Goal: Task Accomplishment & Management: Use online tool/utility

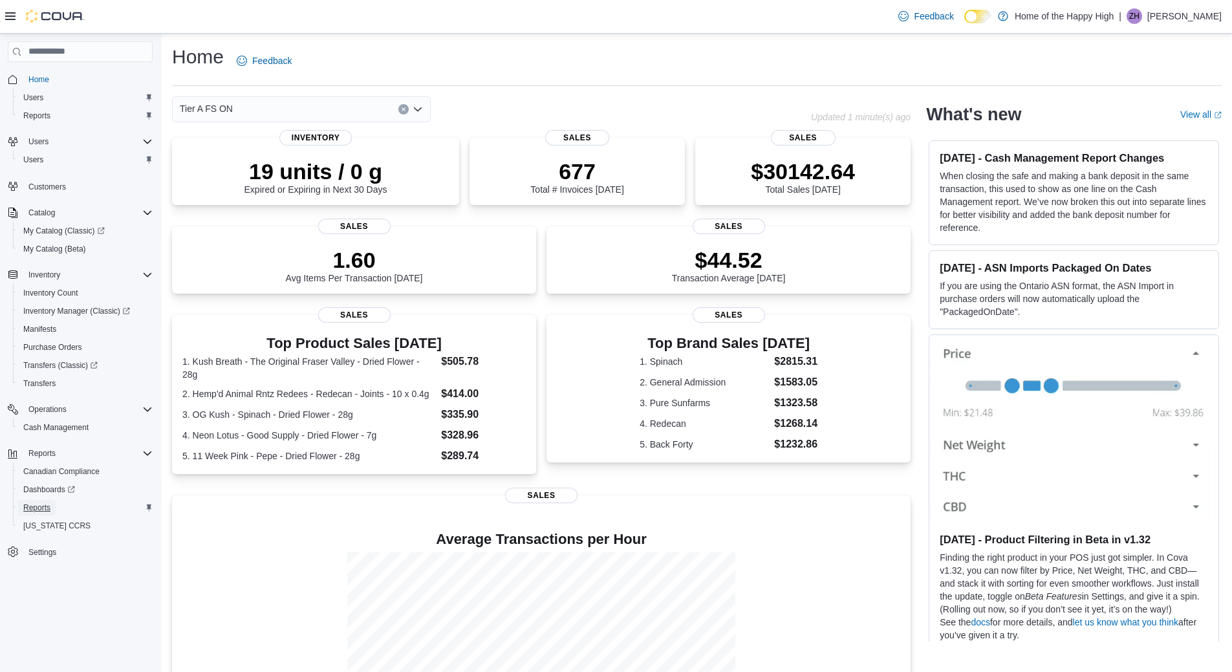
click at [40, 506] on span "Reports" at bounding box center [36, 508] width 27 height 10
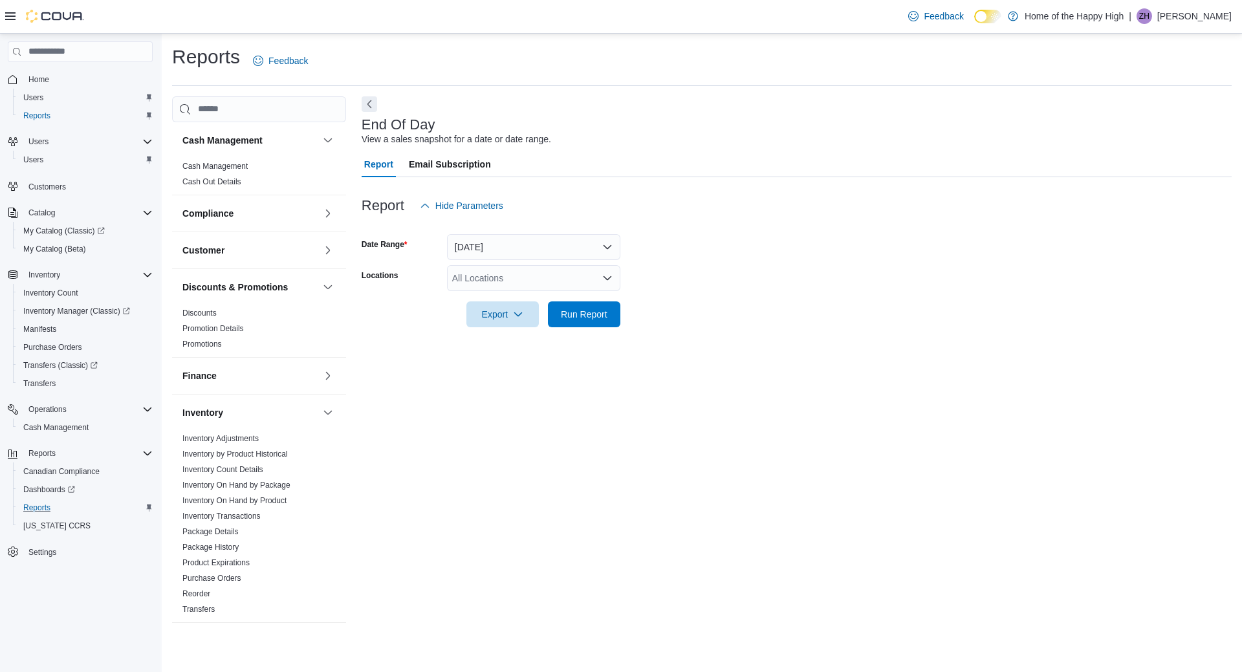
click at [520, 288] on div "All Locations" at bounding box center [533, 278] width 173 height 26
type input "****"
click at [530, 291] on button "Toronto - [PERSON_NAME] Ave - Friendly Stranger" at bounding box center [533, 300] width 173 height 19
drag, startPoint x: 962, startPoint y: 275, endPoint x: 580, endPoint y: 301, distance: 383.2
click at [959, 279] on form "Date Range Today Locations Toronto - Danforth Ave - Friendly Stranger Export Ru…" at bounding box center [797, 273] width 870 height 109
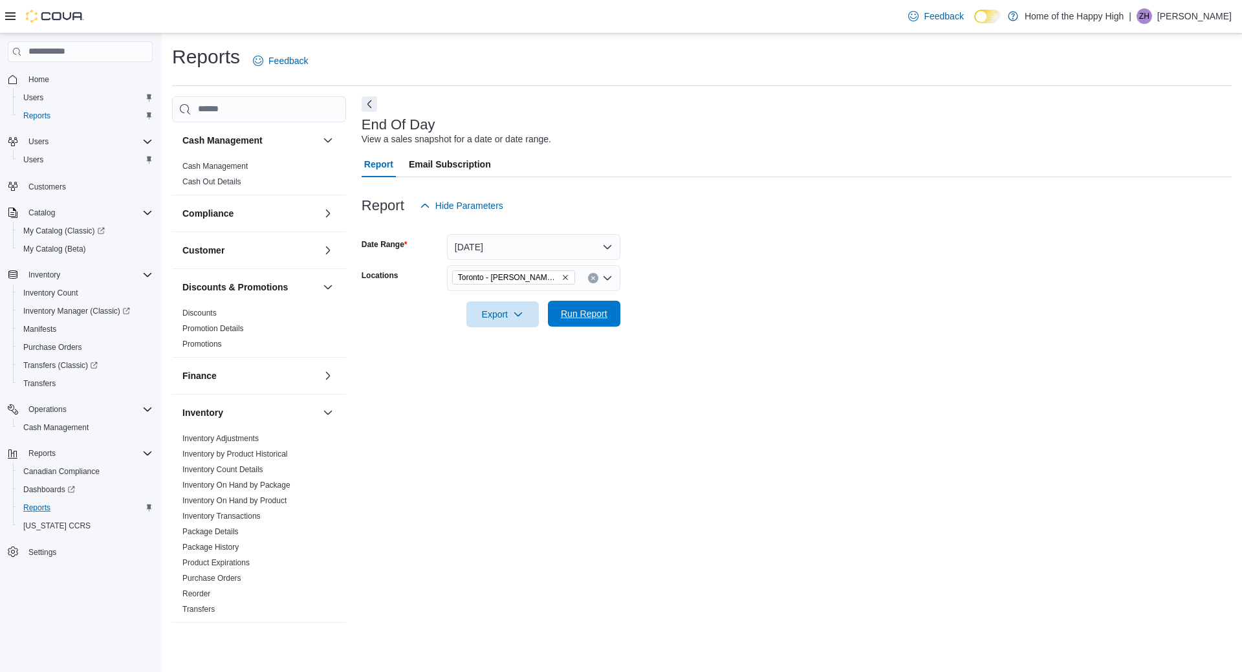
click at [581, 326] on span "Run Report" at bounding box center [584, 314] width 57 height 26
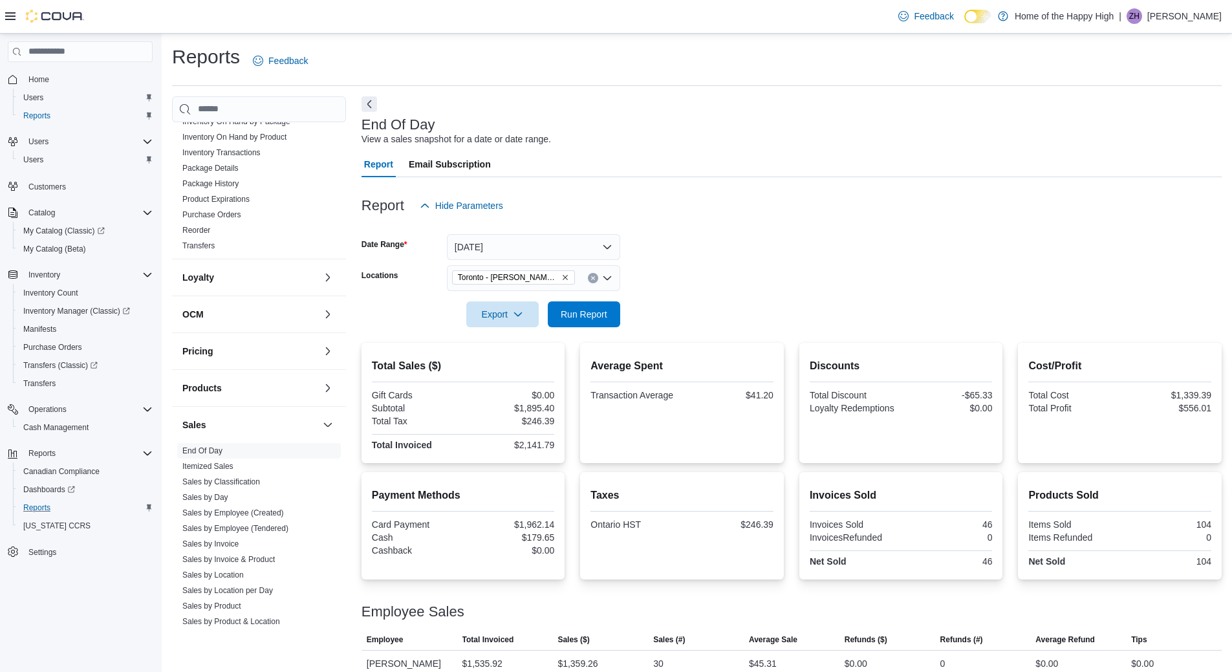
scroll to position [388, 0]
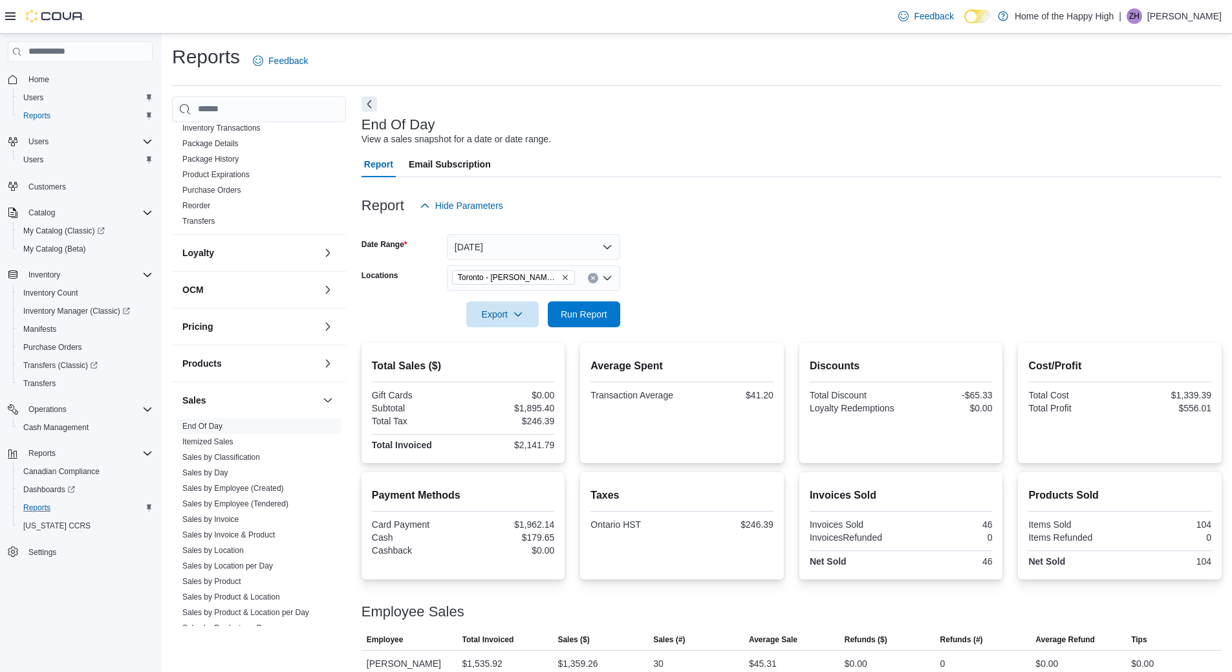
click at [566, 277] on icon "Remove Toronto - Danforth Ave - Friendly Stranger from selection in this group" at bounding box center [565, 277] width 5 height 5
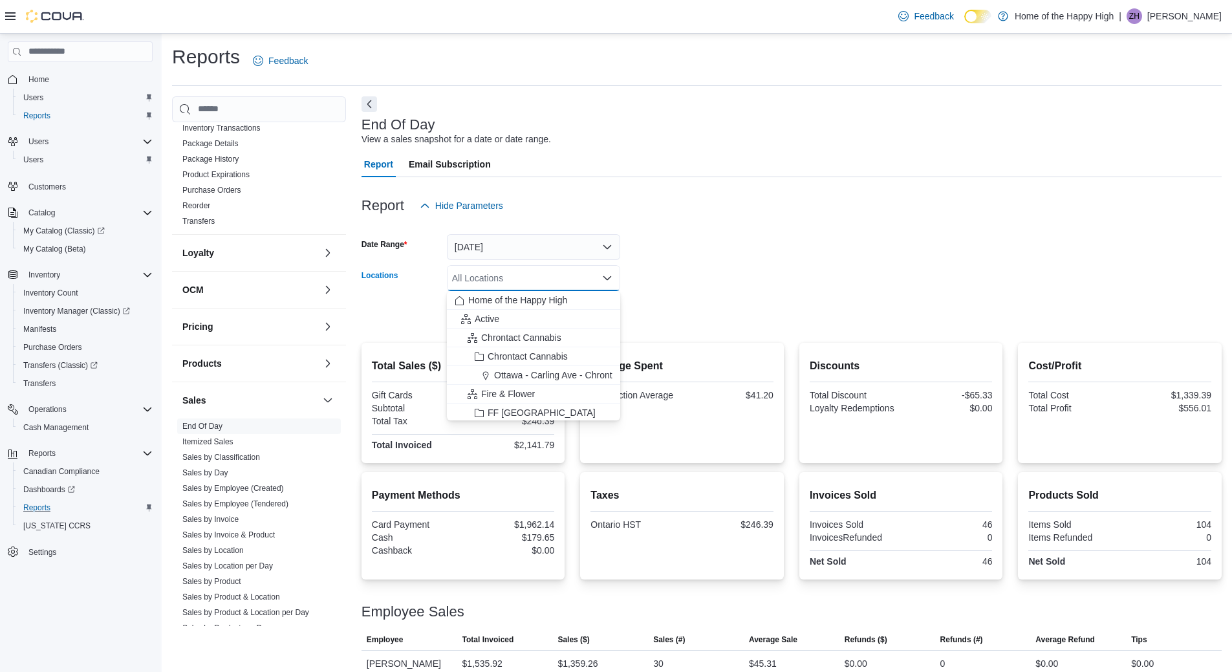
click at [566, 277] on div "All Locations Combo box. Selected. Combo box input. All Locations. Type some te…" at bounding box center [533, 278] width 173 height 26
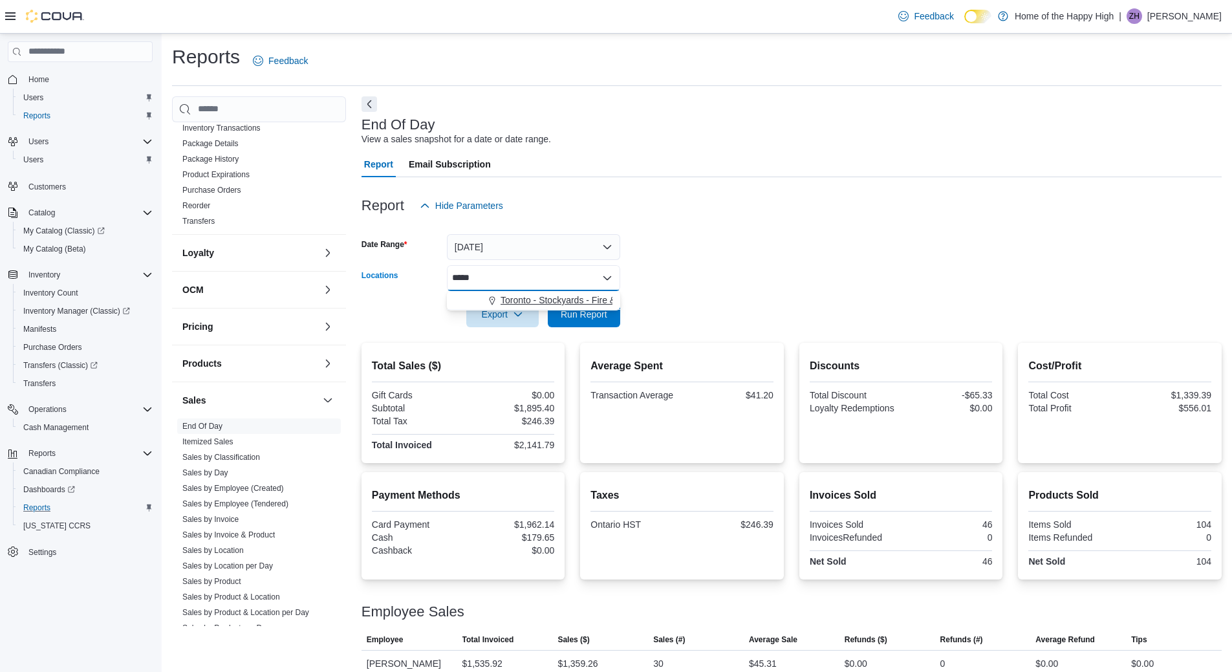
type input "*****"
click at [566, 296] on span "Toronto - Stockyards - Fire & Flower" at bounding box center [573, 300] width 145 height 13
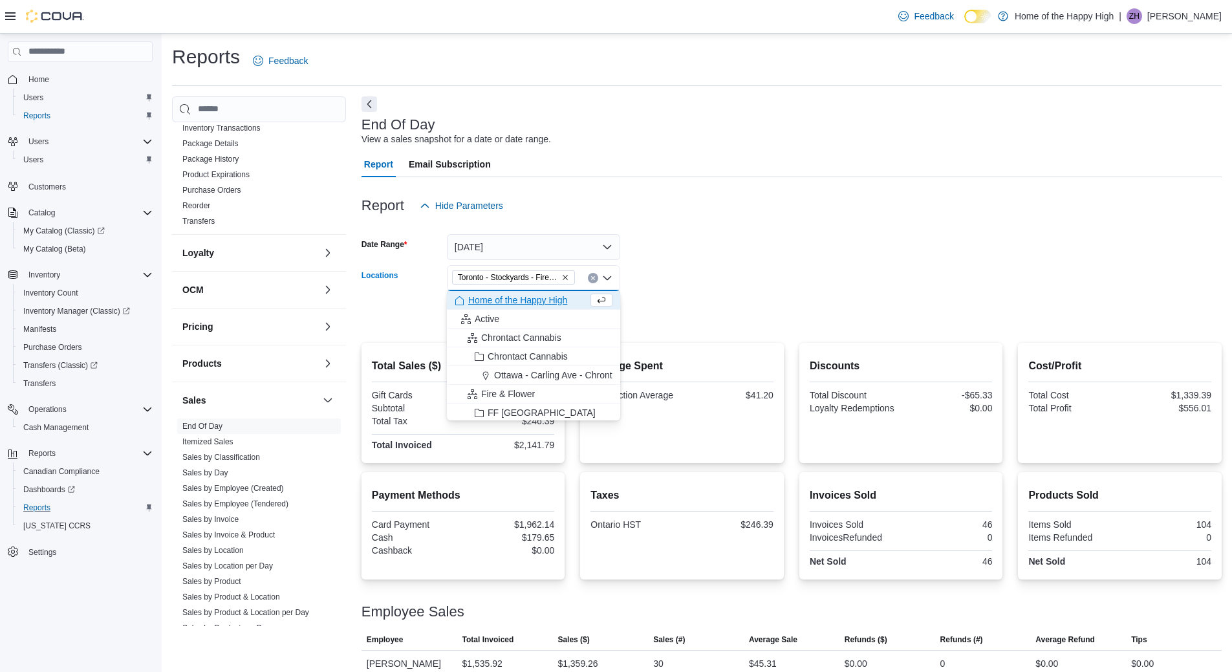
click at [654, 298] on div at bounding box center [792, 296] width 860 height 10
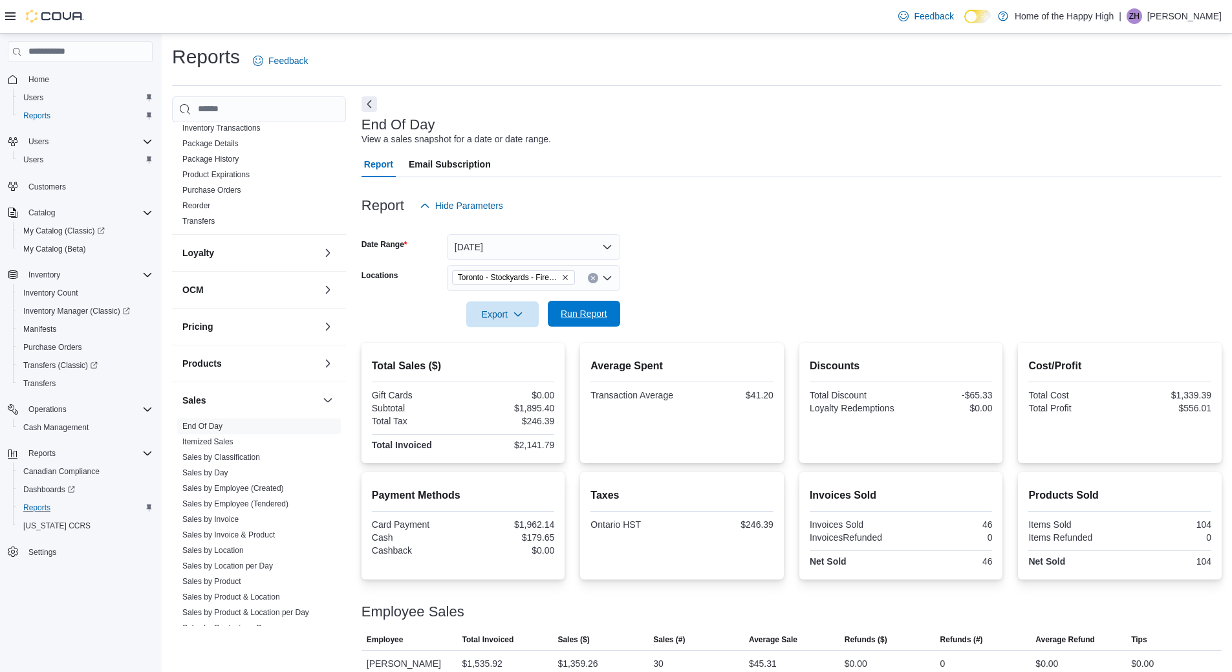
click at [605, 317] on span "Run Report" at bounding box center [584, 313] width 47 height 13
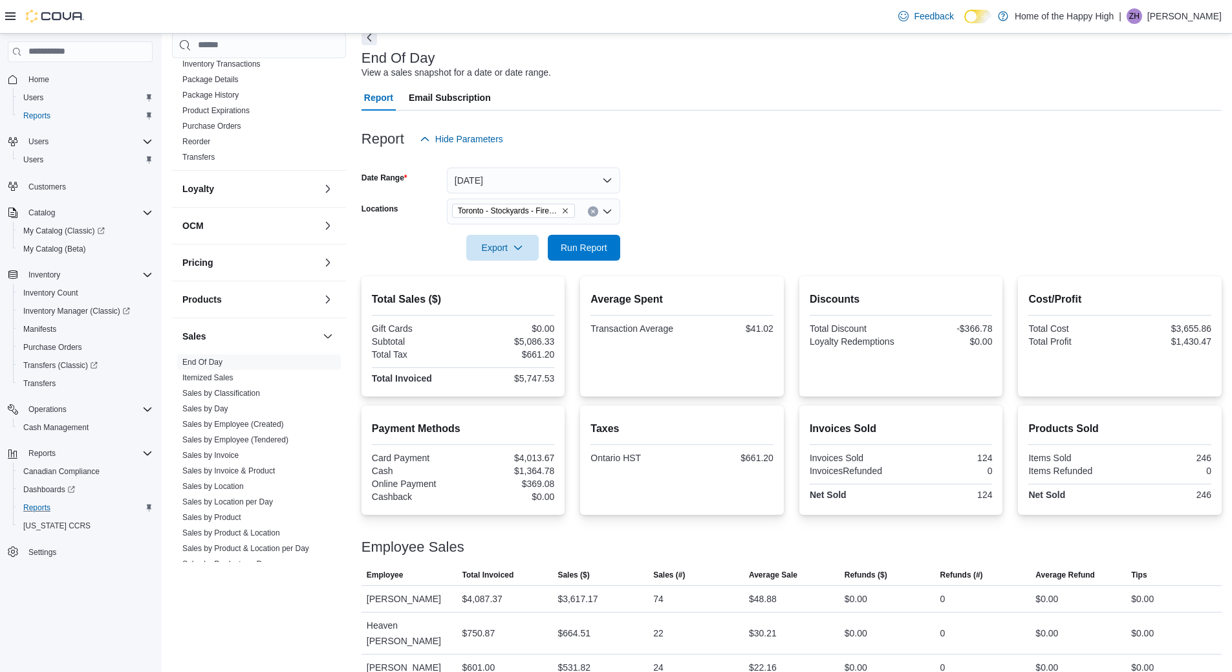
scroll to position [97, 0]
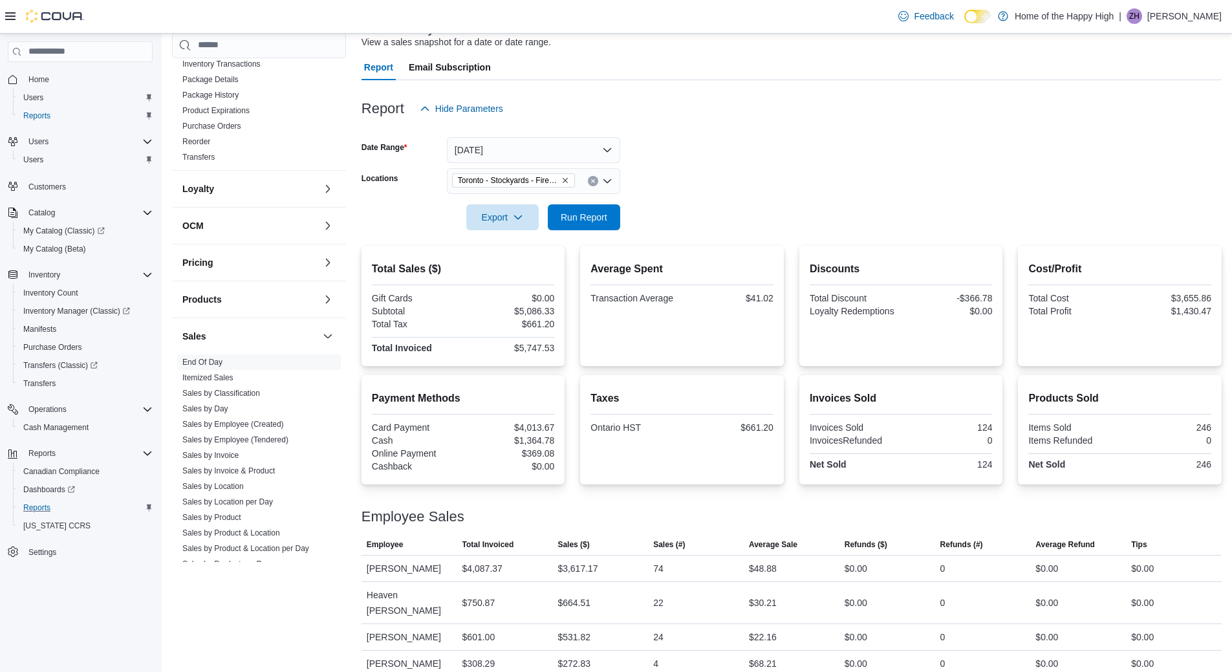
click at [748, 69] on div "Report Email Subscription" at bounding box center [792, 67] width 860 height 26
click at [568, 180] on icon "Remove Toronto - Stockyards - Fire & Flower from selection in this group" at bounding box center [565, 181] width 8 height 8
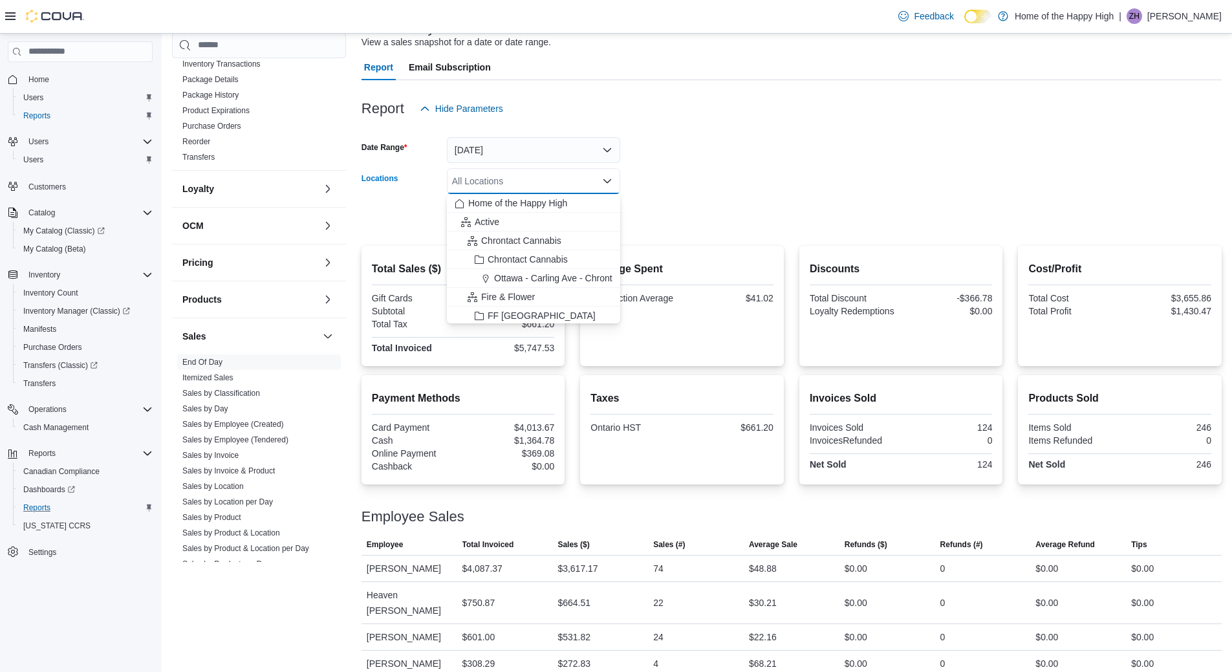
click at [568, 180] on div "All Locations Combo box. Selected. Combo box input. All Locations. Type some te…" at bounding box center [533, 181] width 173 height 26
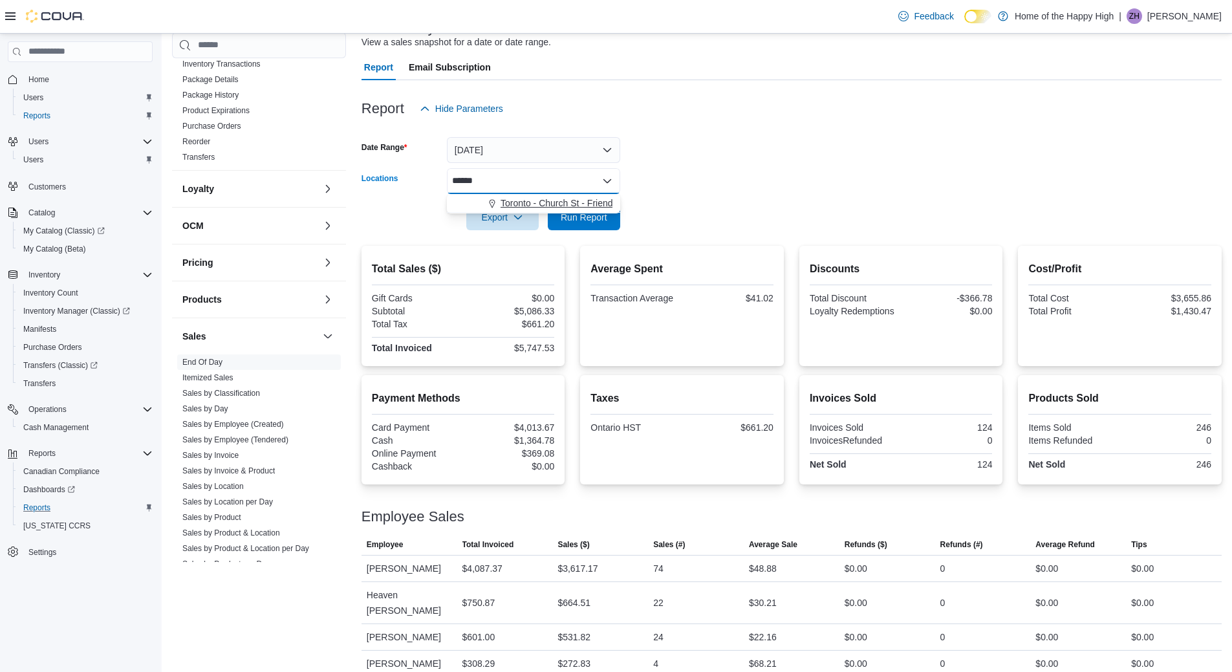
type input "******"
click at [576, 199] on span "Toronto - Church St - Friendly Stranger" at bounding box center [579, 203] width 156 height 13
click at [636, 192] on form "Date Range Today Locations Toronto - Church St - Friendly Stranger Export Run R…" at bounding box center [792, 176] width 860 height 109
click at [608, 216] on span "Run Report" at bounding box center [584, 217] width 57 height 26
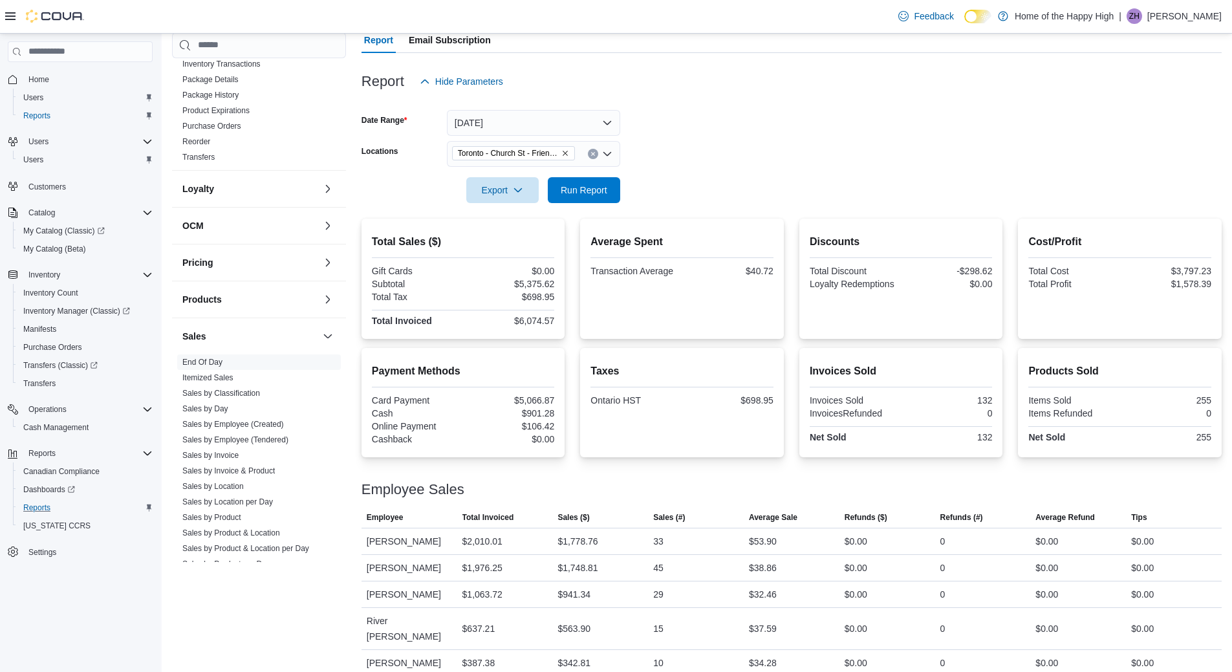
scroll to position [139, 0]
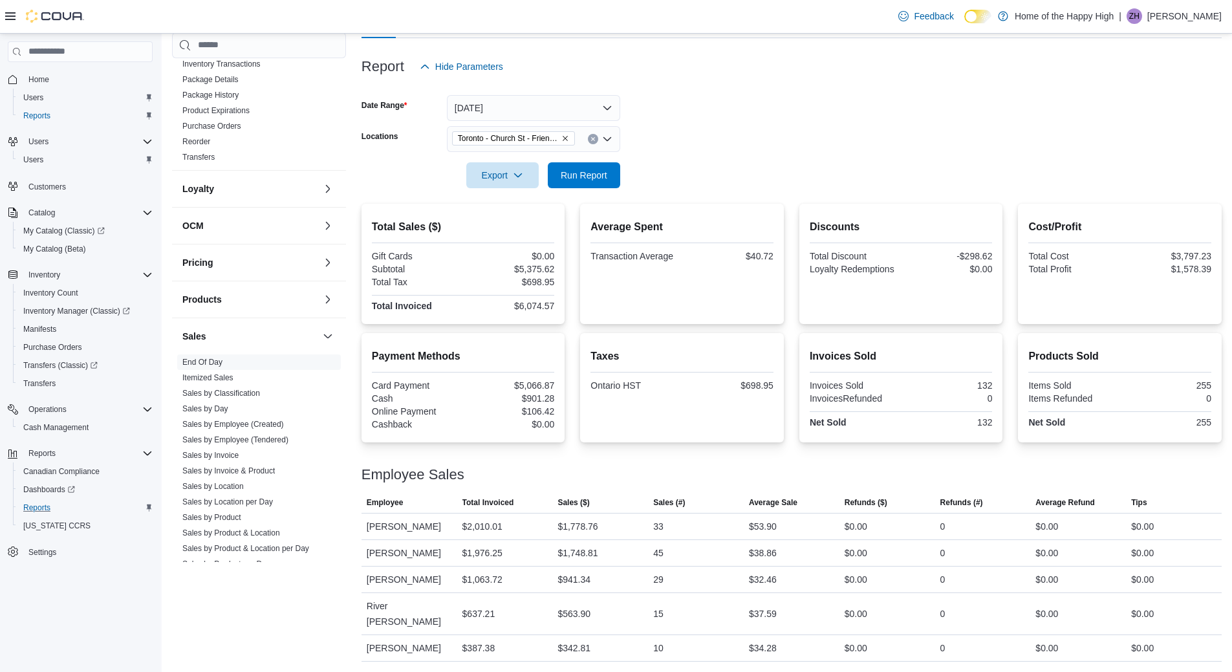
click at [568, 136] on icon "Remove Toronto - Church St - Friendly Stranger from selection in this group" at bounding box center [565, 139] width 8 height 8
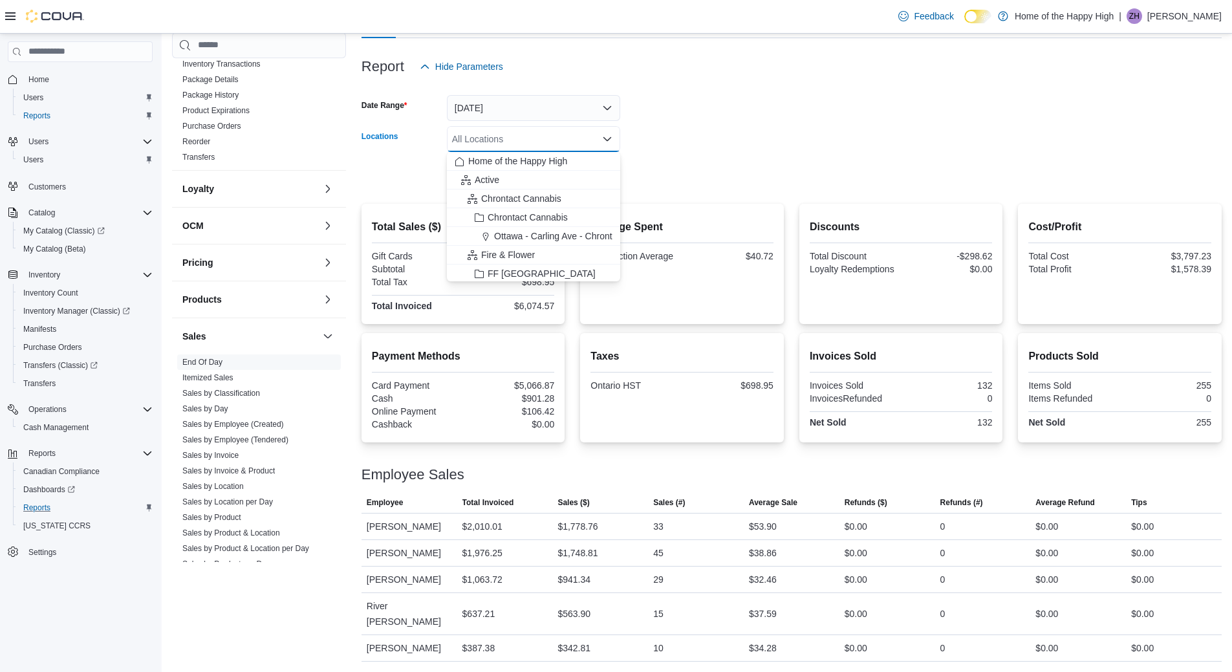
click at [568, 136] on div "All Locations Combo box. Selected. Combo box input. All Locations. Type some te…" at bounding box center [533, 139] width 173 height 26
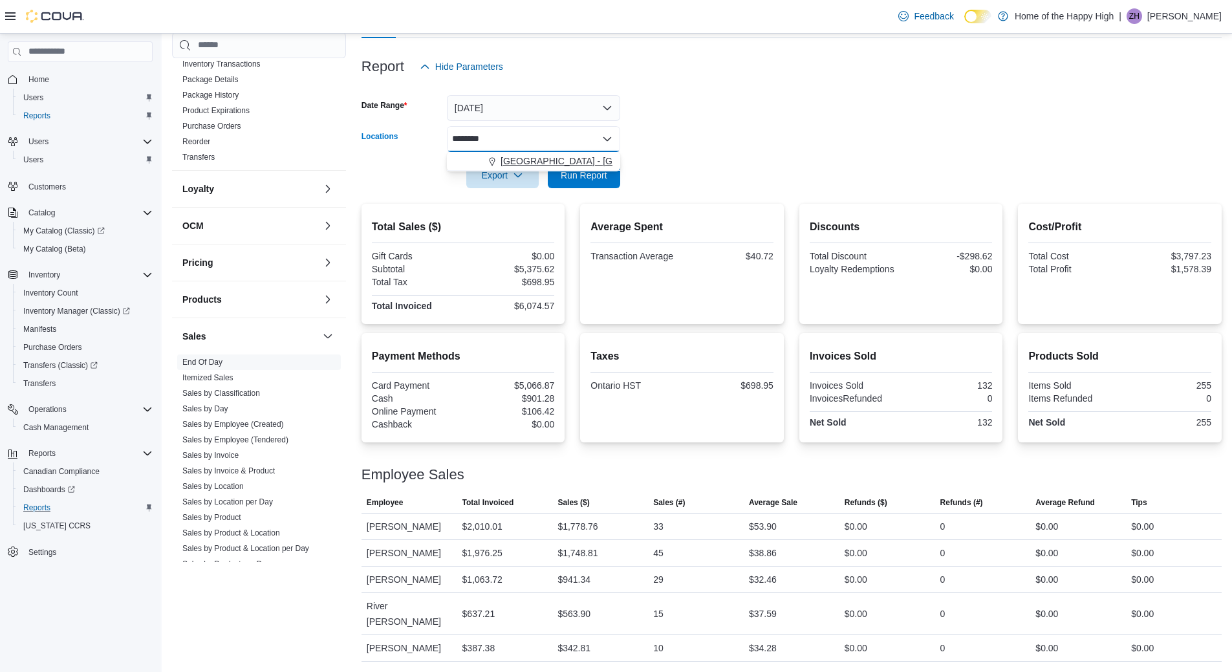
type input "********"
click at [569, 155] on span "[GEOGRAPHIC_DATA] - [GEOGRAPHIC_DATA] - Fire & Flower" at bounding box center [630, 161] width 259 height 13
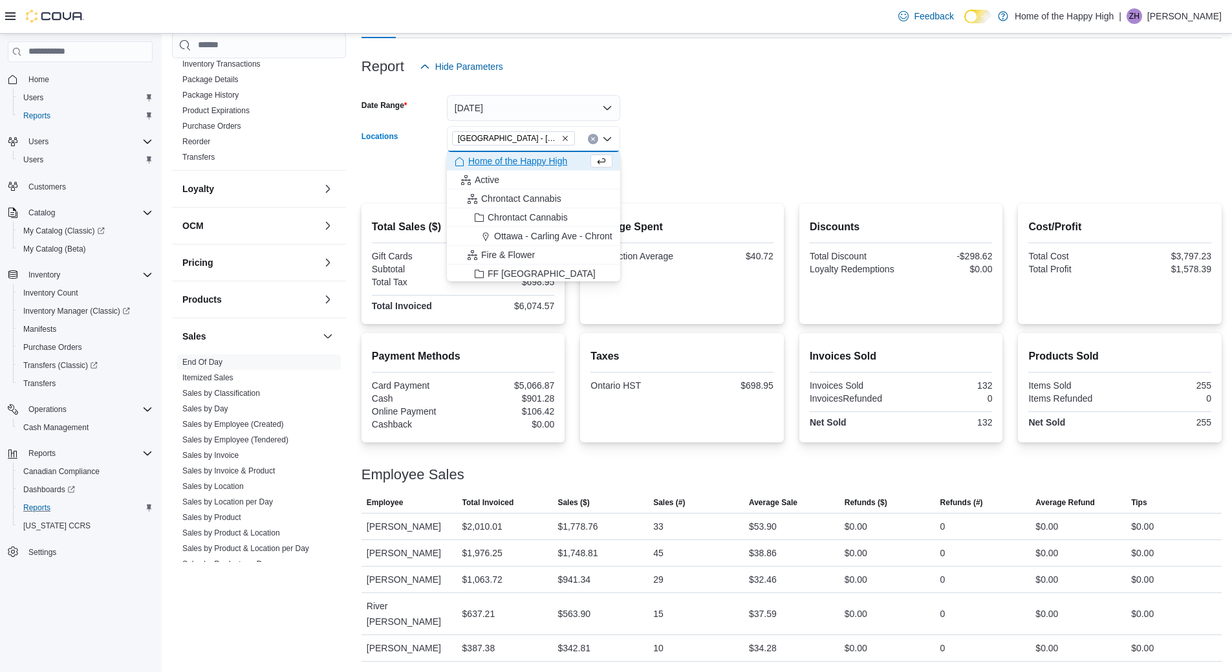
click at [675, 153] on form "Date Range Today Locations Toronto - Parkdale - Fire & Flower Combo box. Select…" at bounding box center [792, 134] width 860 height 109
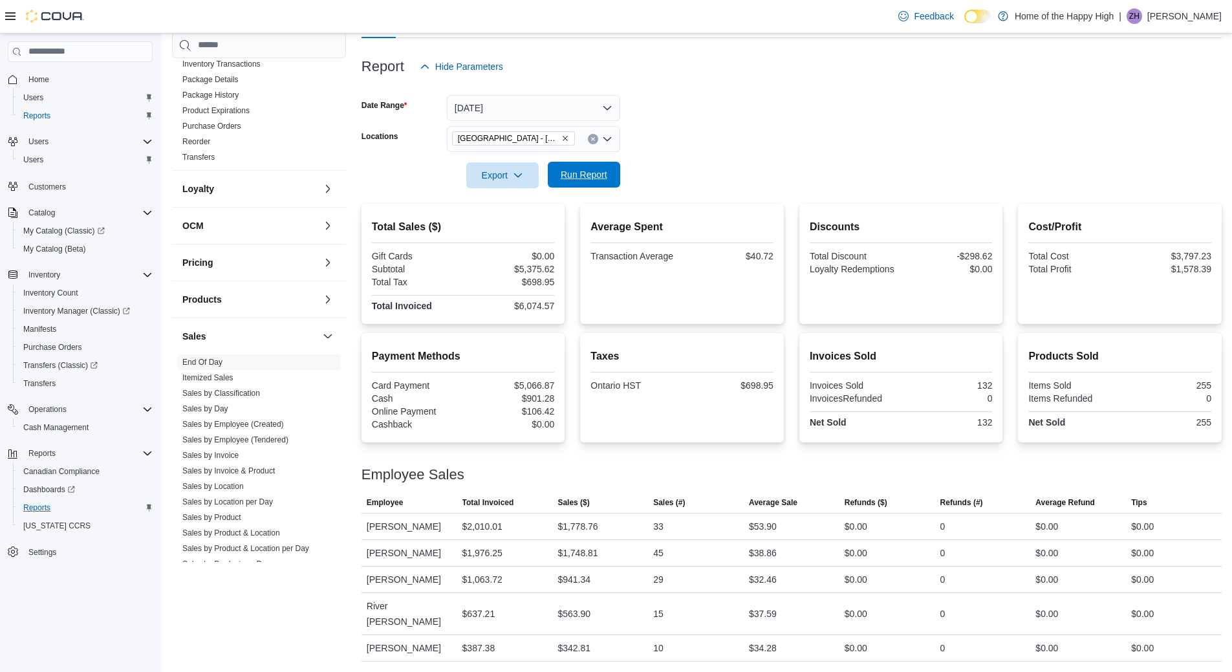
click at [616, 180] on button "Run Report" at bounding box center [584, 175] width 72 height 26
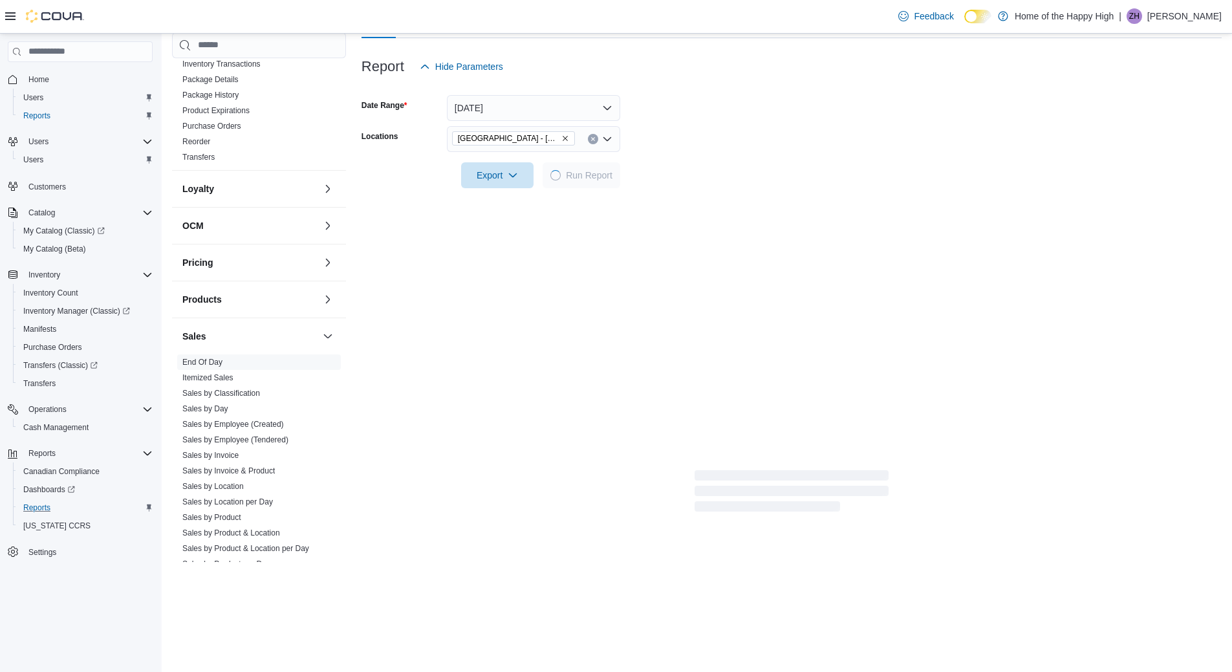
scroll to position [44, 0]
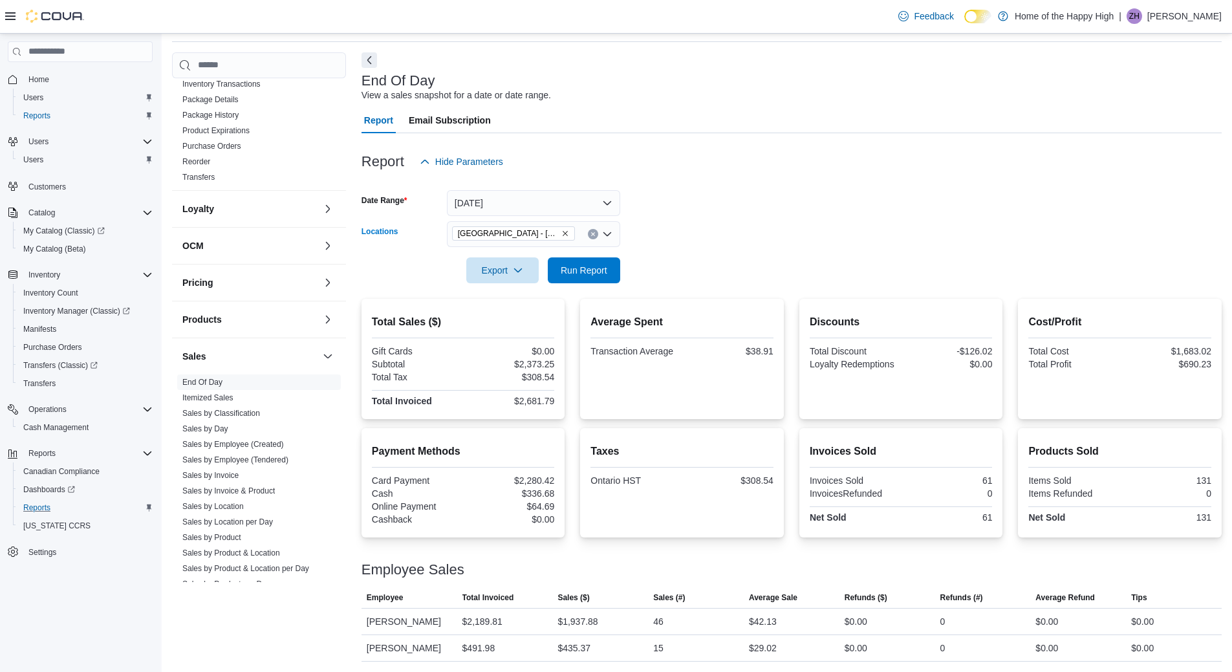
click at [566, 233] on icon "Remove Toronto - Parkdale - Fire & Flower from selection in this group" at bounding box center [565, 234] width 8 height 8
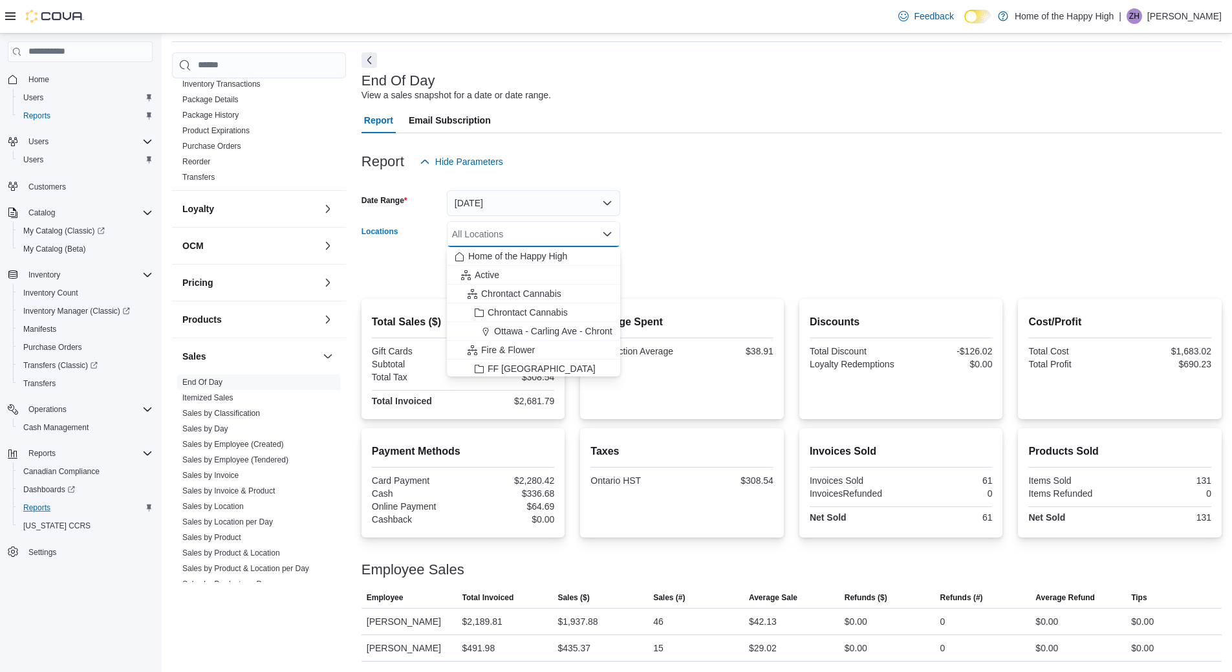
click at [566, 233] on div "All Locations" at bounding box center [533, 234] width 173 height 26
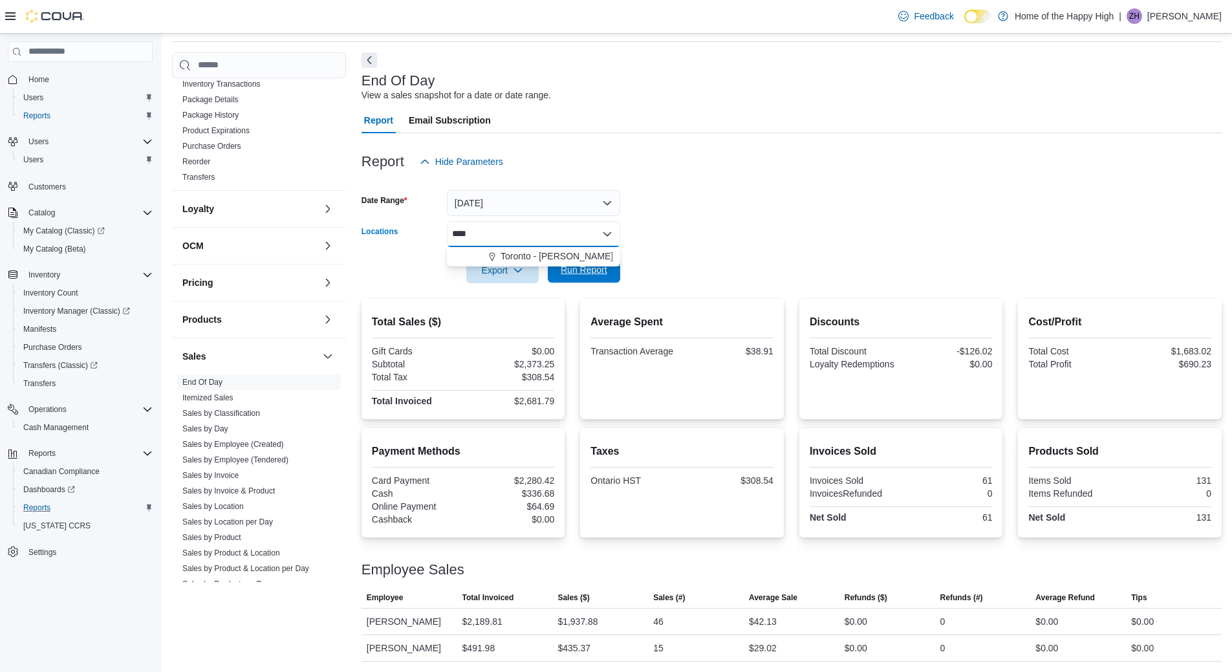
type input "****"
click at [563, 266] on span "Run Report" at bounding box center [584, 269] width 47 height 13
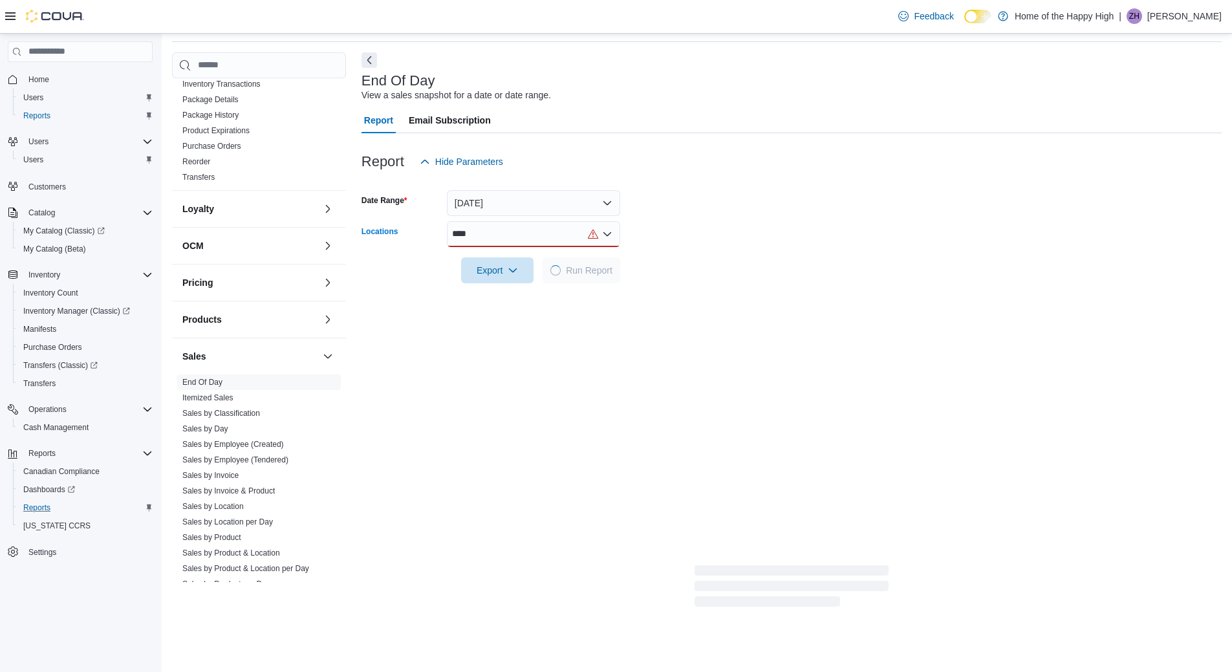
click at [533, 239] on div "****" at bounding box center [533, 234] width 173 height 26
click at [538, 254] on span "Toronto - [PERSON_NAME] Ave - Friendly Stranger" at bounding box center [605, 256] width 208 height 13
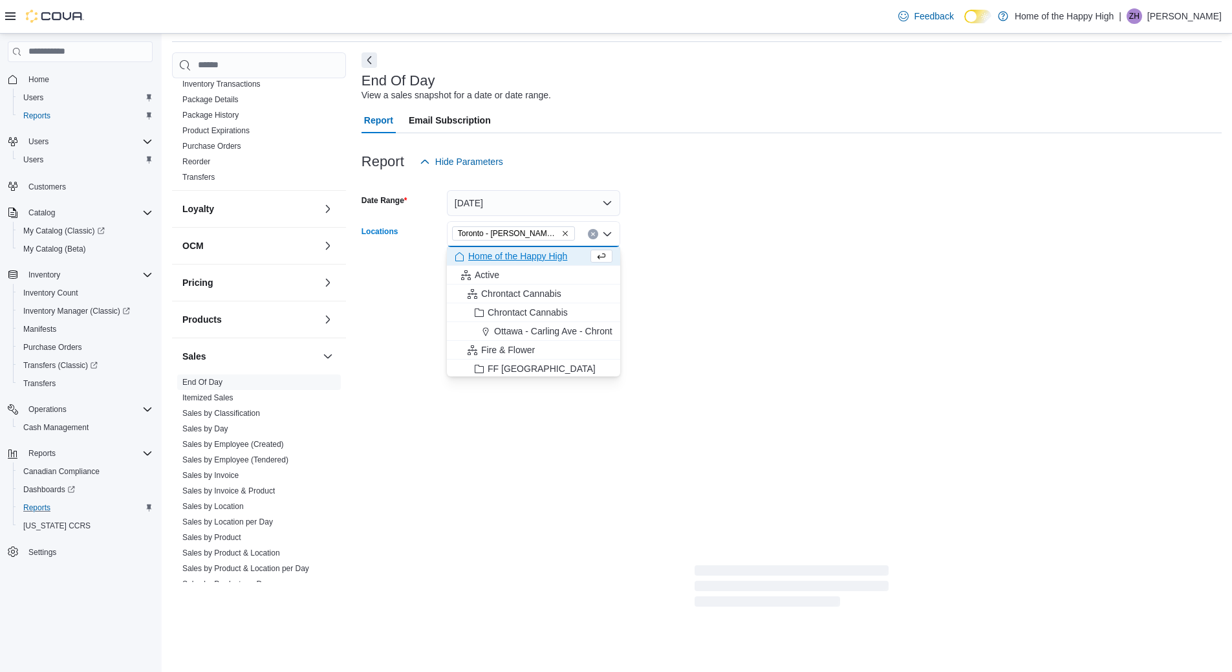
drag, startPoint x: 705, startPoint y: 266, endPoint x: 646, endPoint y: 266, distance: 59.5
click at [701, 266] on form "Date Range Today Locations Toronto - Danforth Ave - Friendly Stranger Combo box…" at bounding box center [792, 229] width 860 height 109
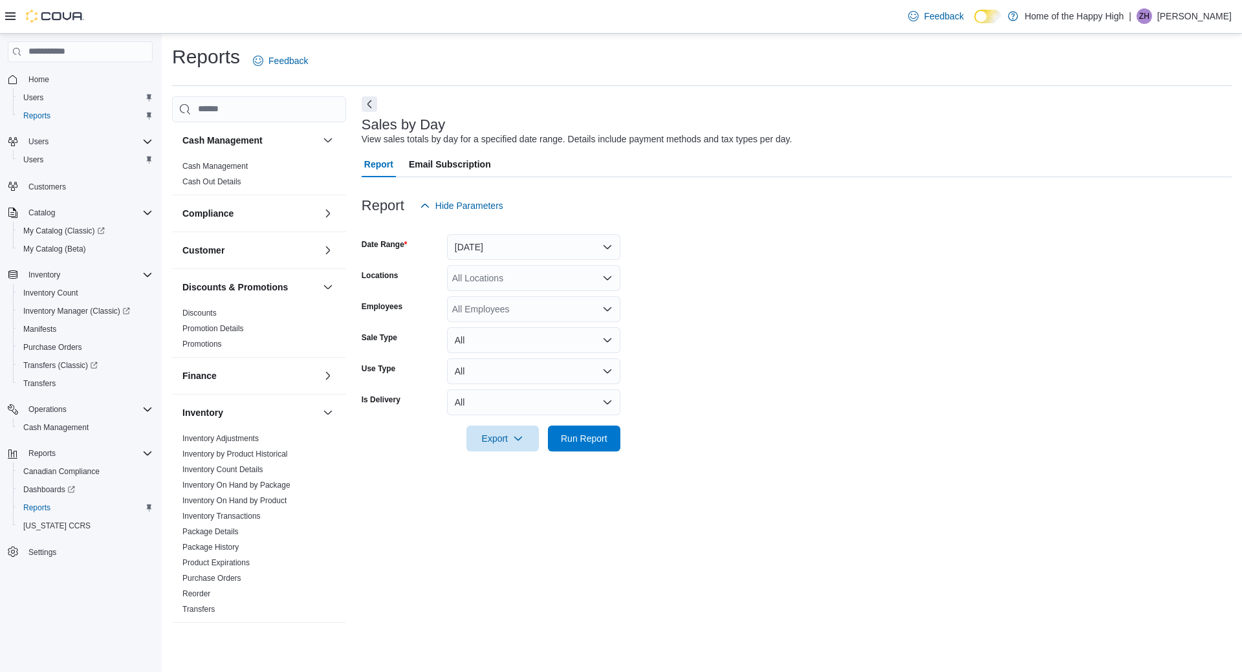
click at [482, 260] on form "Date Range [DATE] Locations All Locations Employees All Employees Sale Type All…" at bounding box center [797, 335] width 870 height 233
click at [494, 246] on button "[DATE]" at bounding box center [533, 247] width 173 height 26
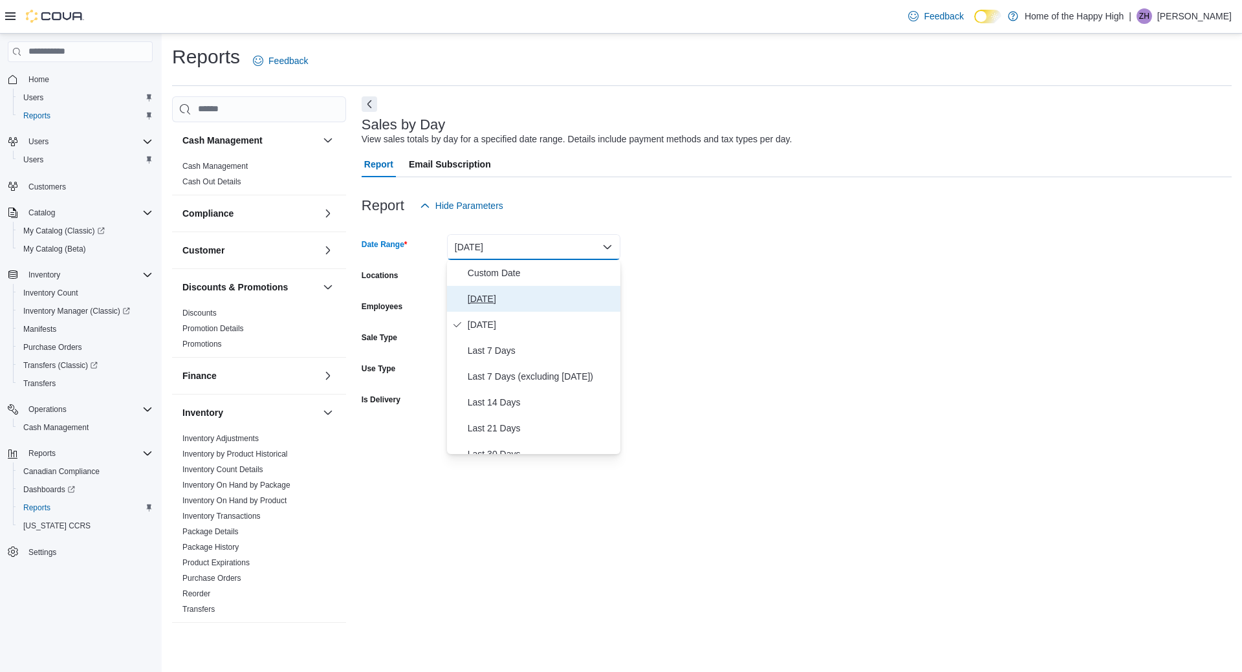
click at [478, 305] on span "[DATE]" at bounding box center [541, 299] width 147 height 16
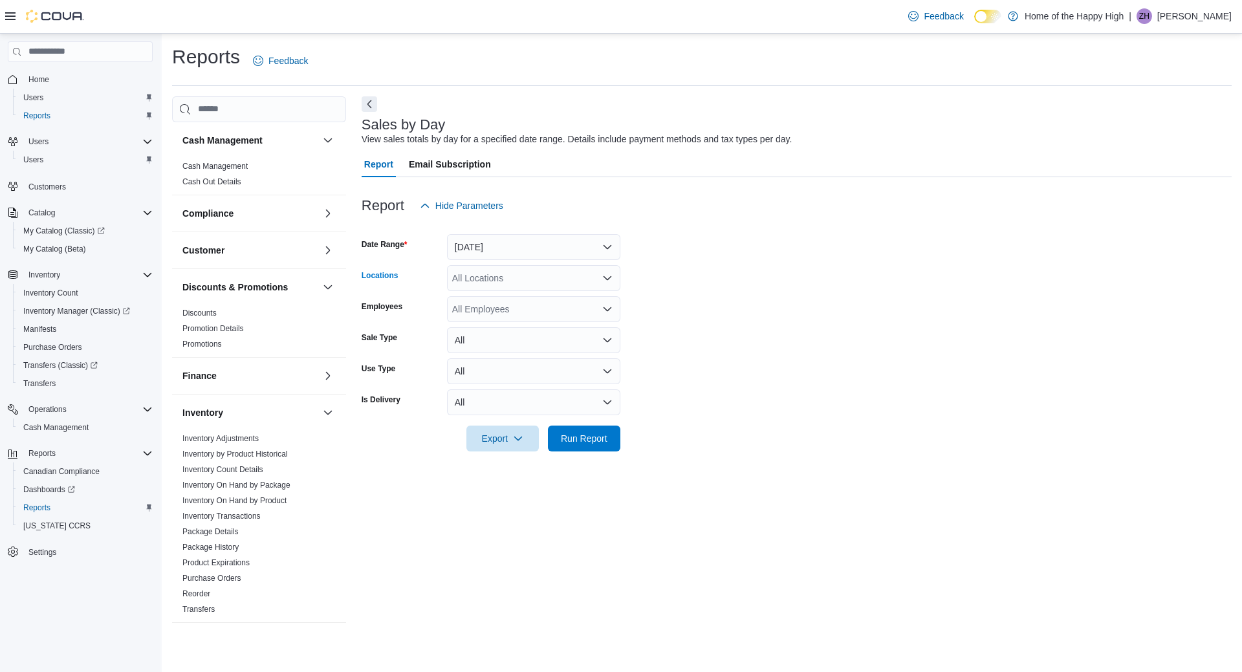
click at [469, 279] on div "All Locations" at bounding box center [533, 278] width 173 height 26
type input "****"
click at [530, 303] on span "Toronto - [PERSON_NAME] Ave - Friendly Stranger" at bounding box center [605, 300] width 208 height 13
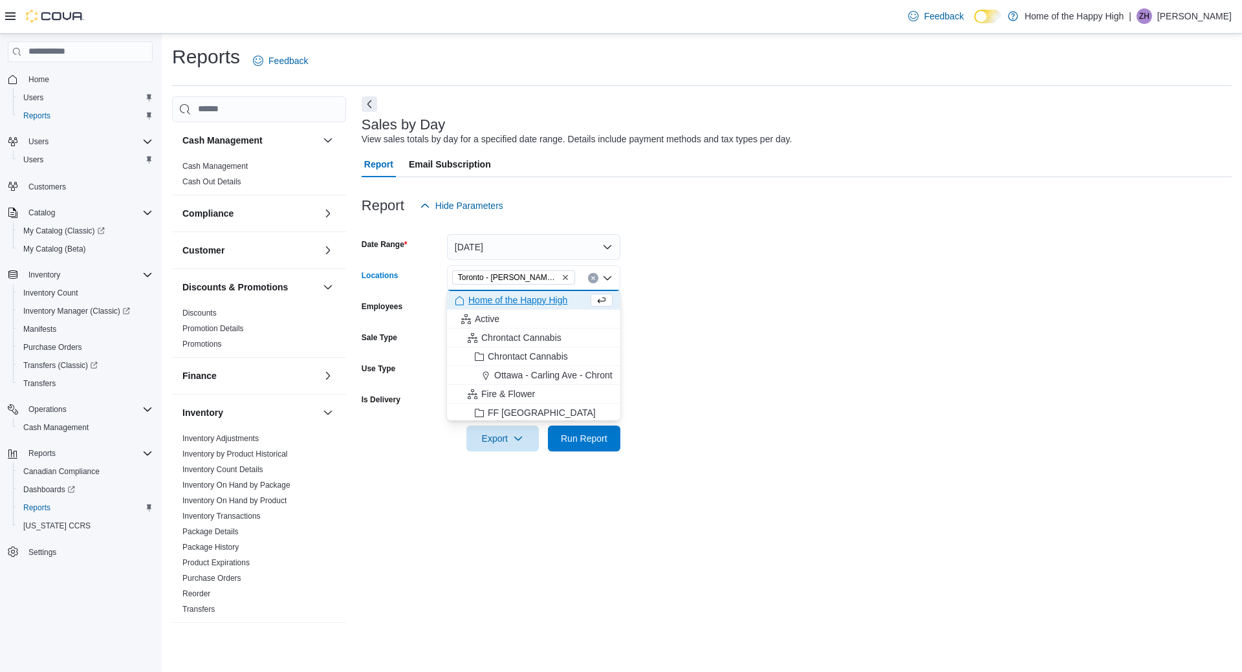
click at [660, 307] on form "Date Range [DATE] Locations [GEOGRAPHIC_DATA] - [PERSON_NAME][GEOGRAPHIC_DATA] …" at bounding box center [797, 335] width 870 height 233
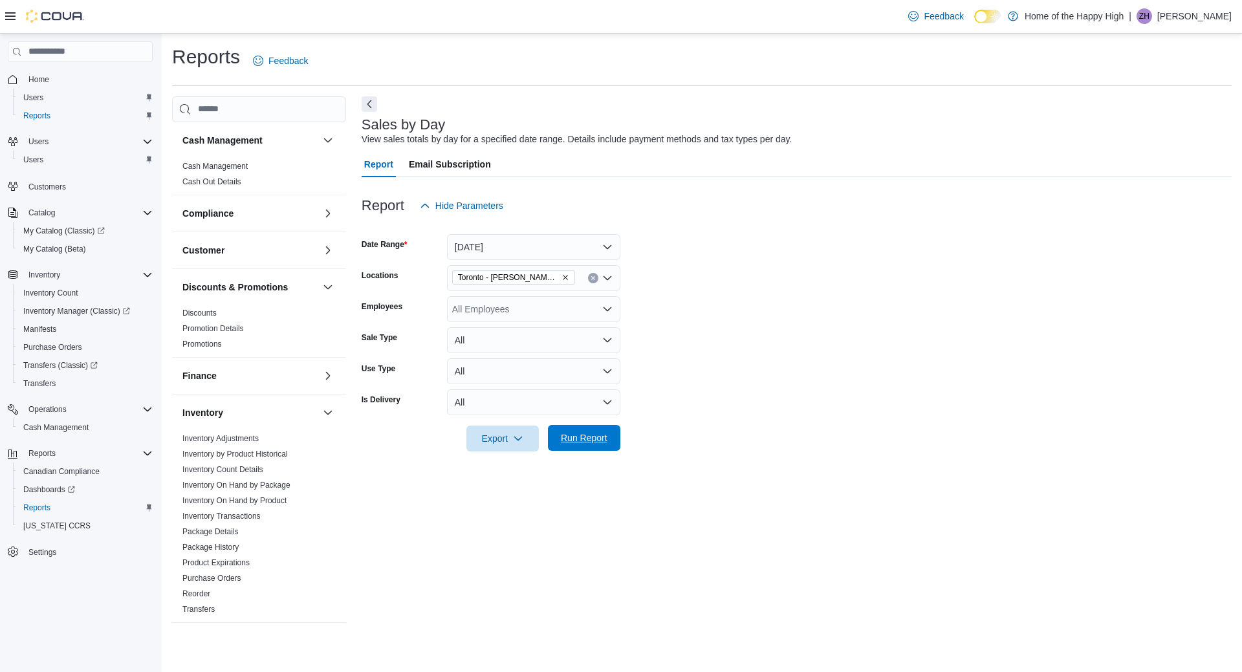
click at [594, 447] on span "Run Report" at bounding box center [584, 438] width 57 height 26
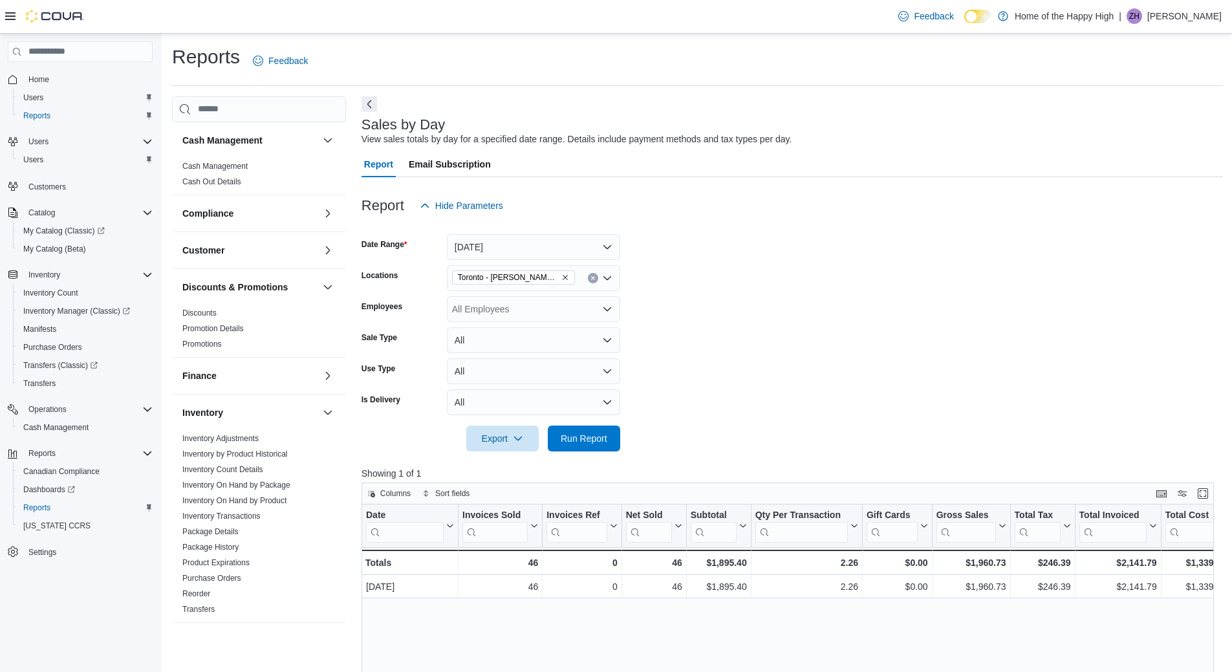
click at [10, 17] on icon at bounding box center [10, 16] width 10 height 8
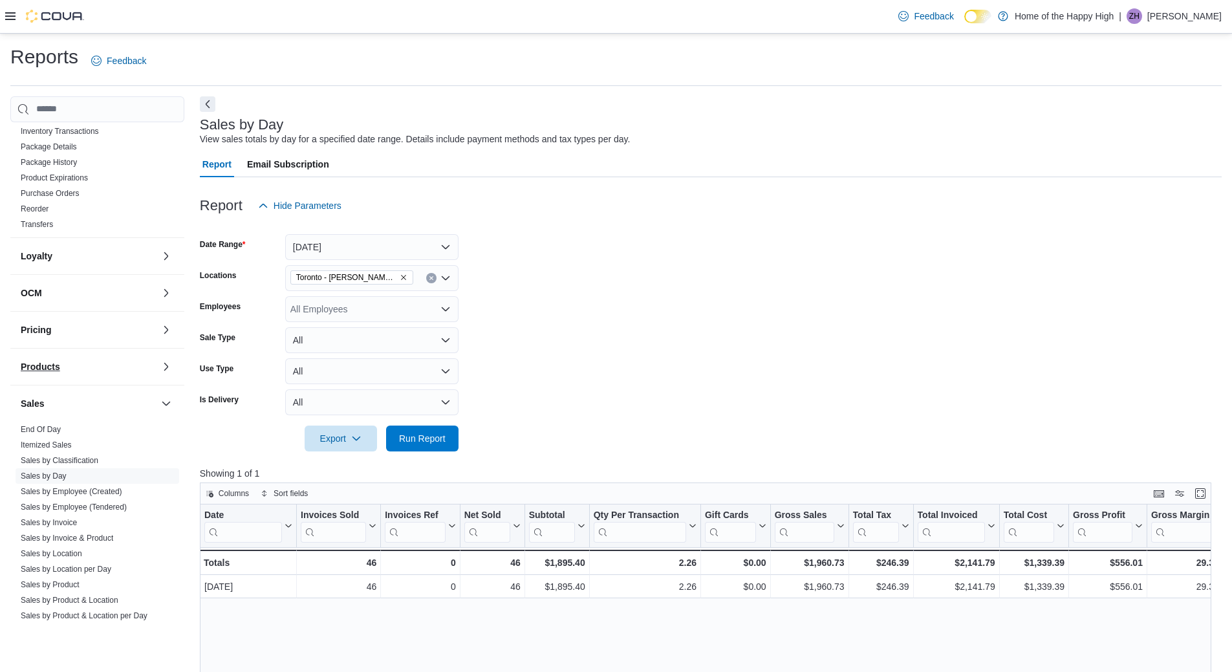
scroll to position [490, 0]
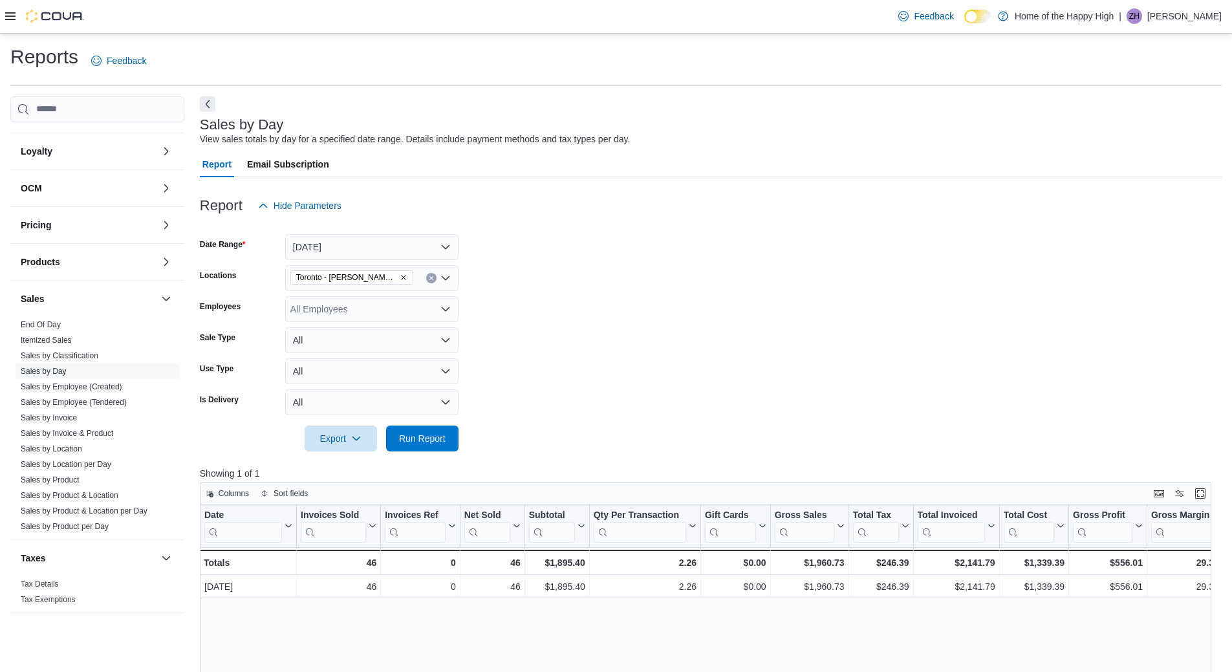
click at [8, 12] on icon at bounding box center [10, 16] width 10 height 10
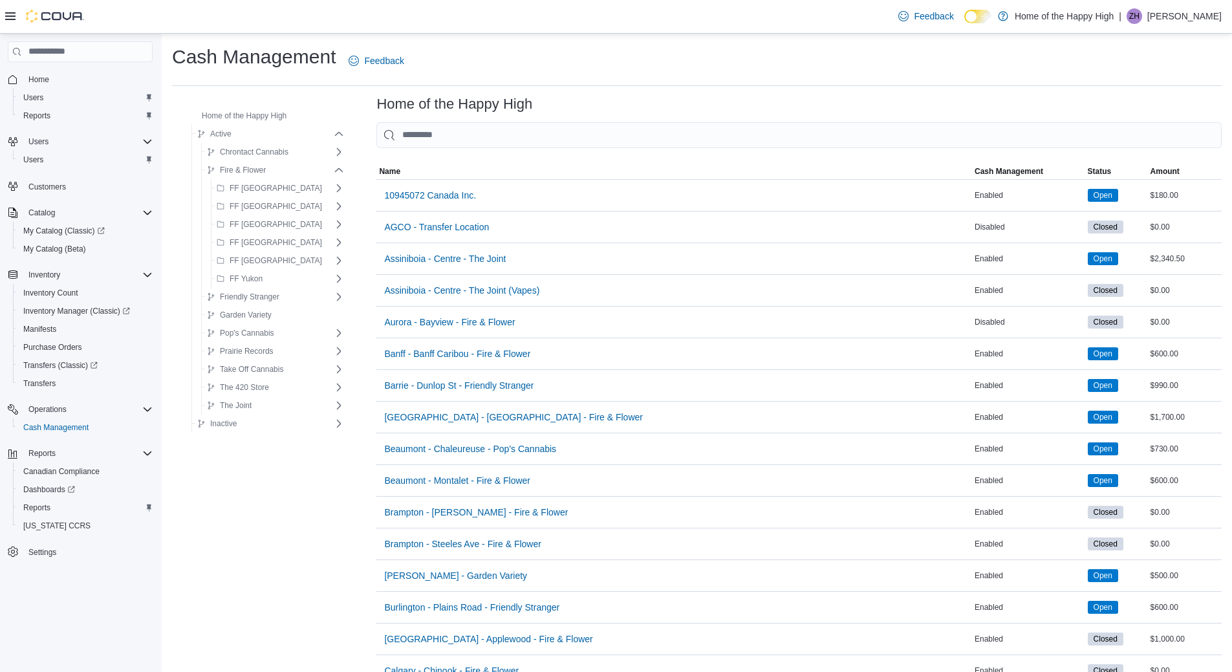
click at [400, 133] on input "This is a search bar. As you type, the results lower in the page will automatic…" at bounding box center [798, 135] width 845 height 26
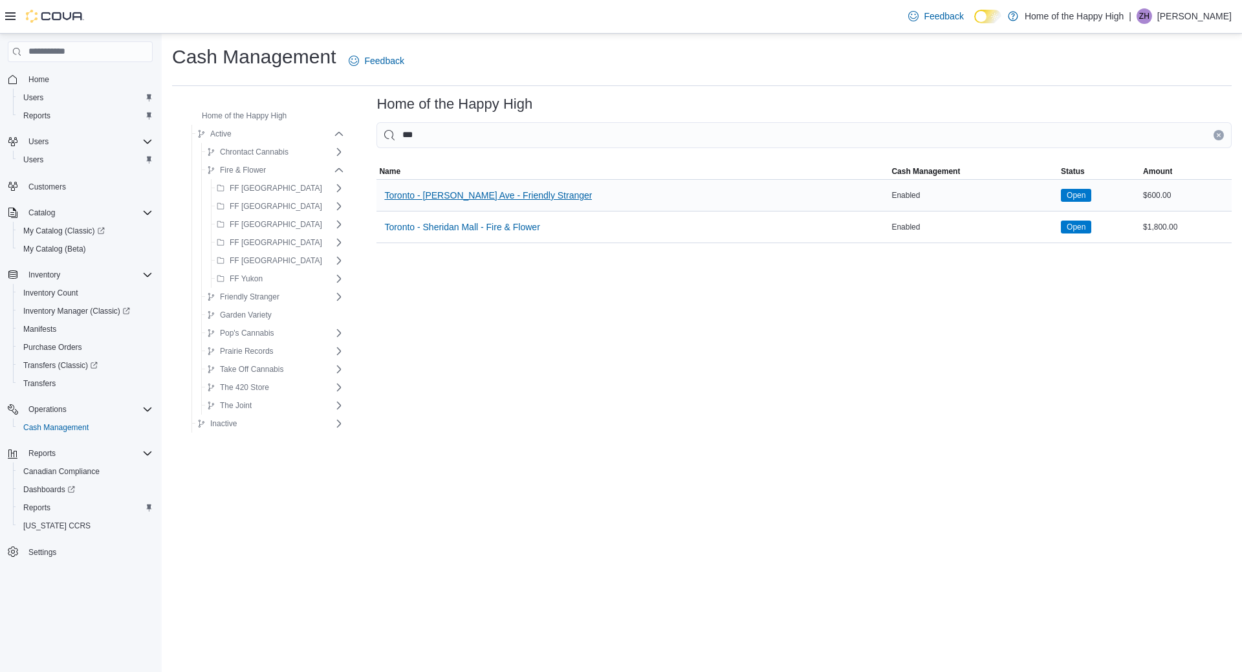
type input "***"
click at [463, 194] on span "Toronto - [PERSON_NAME] Ave - Friendly Stranger" at bounding box center [488, 195] width 208 height 13
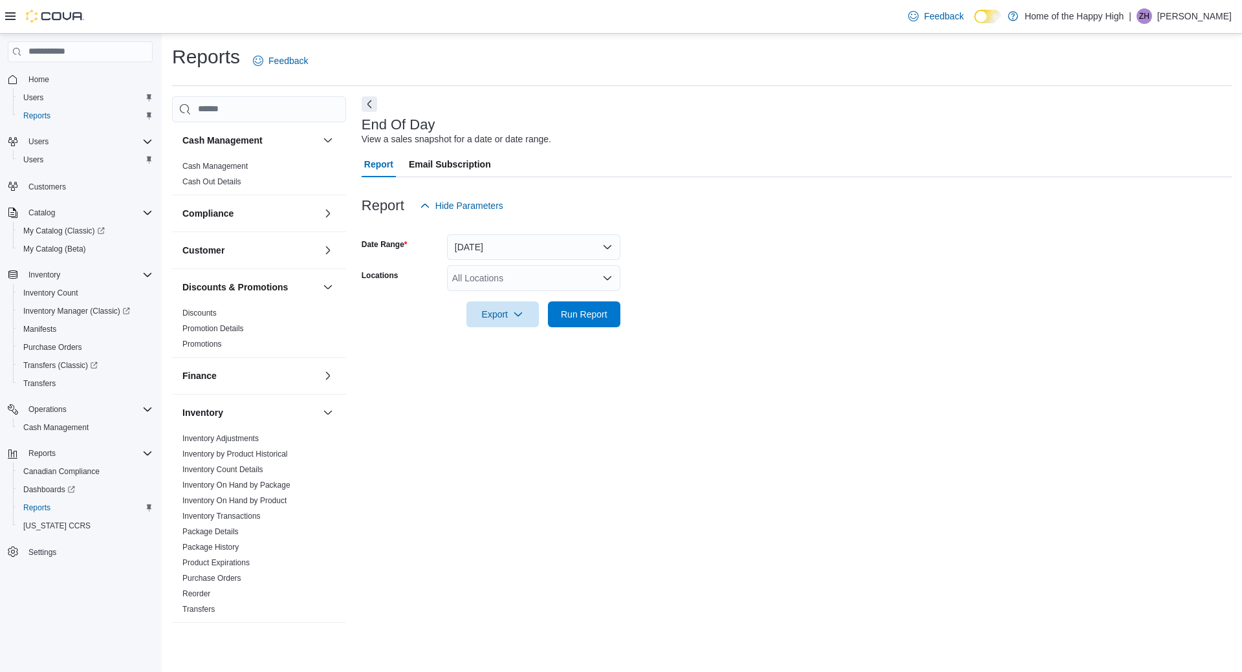
click at [472, 281] on div "All Locations" at bounding box center [533, 278] width 173 height 26
type input "****"
click at [521, 292] on button "Toronto - [PERSON_NAME] Ave - Friendly Stranger" at bounding box center [533, 300] width 173 height 19
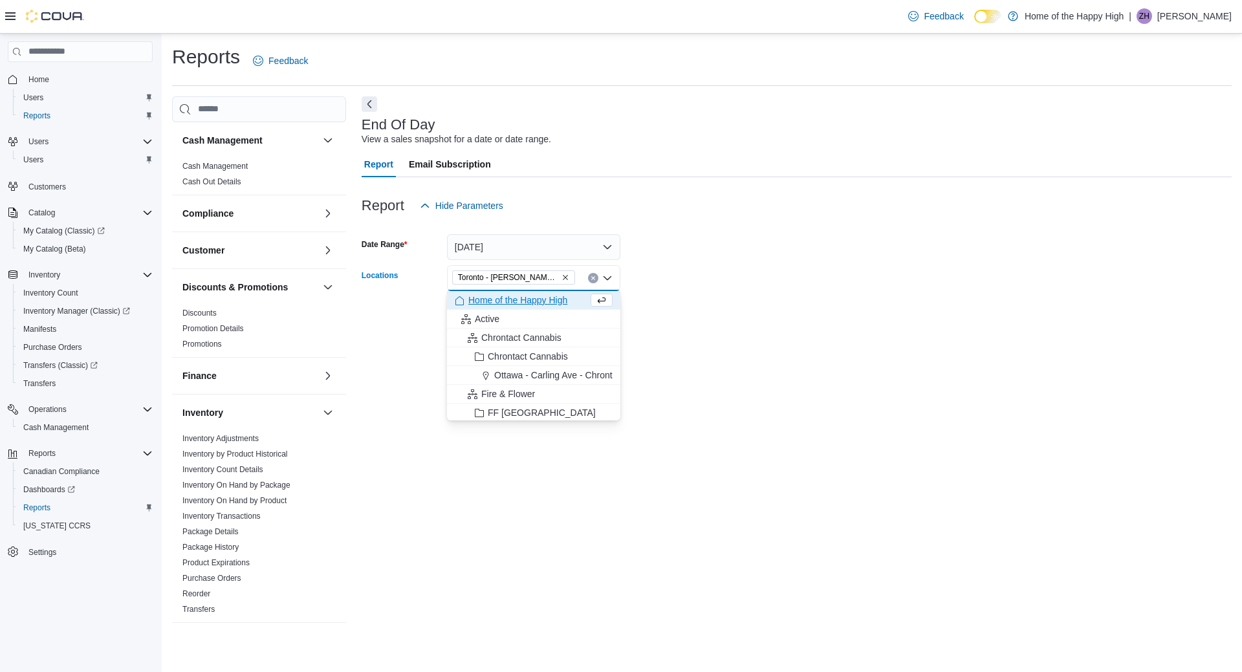
drag, startPoint x: 741, startPoint y: 321, endPoint x: 640, endPoint y: 313, distance: 101.9
click at [739, 321] on form "Date Range Today Locations Toronto - Danforth Ave - Friendly Stranger Combo box…" at bounding box center [797, 273] width 870 height 109
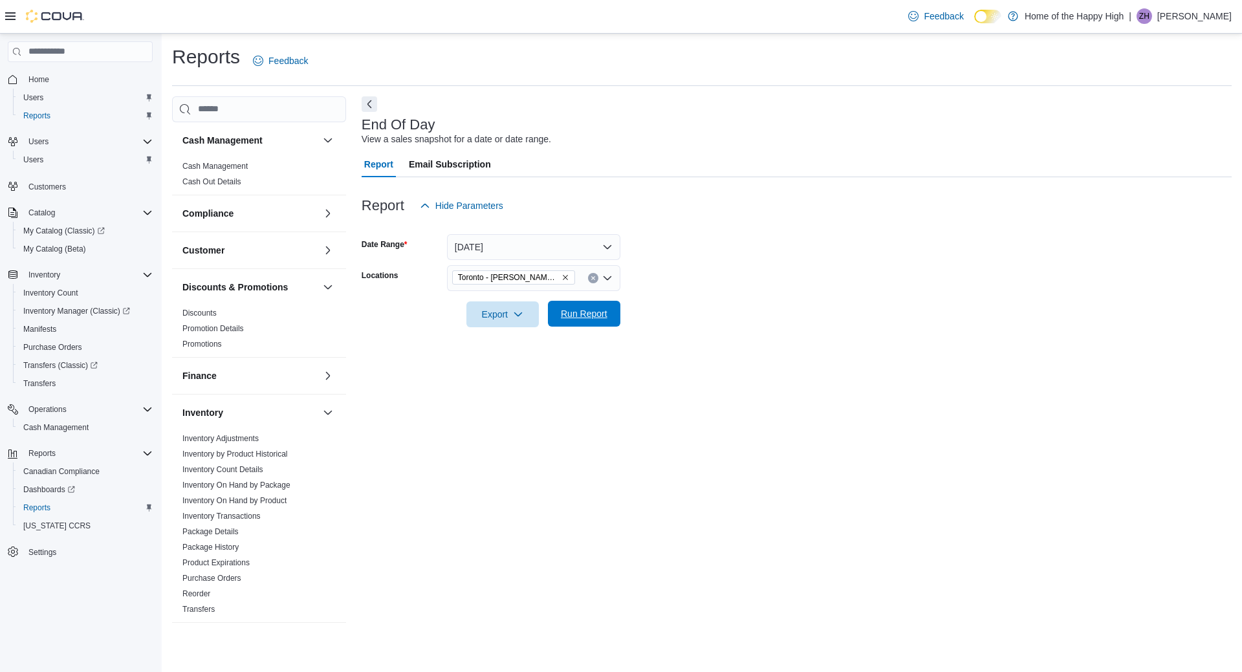
click at [598, 312] on span "Run Report" at bounding box center [584, 313] width 47 height 13
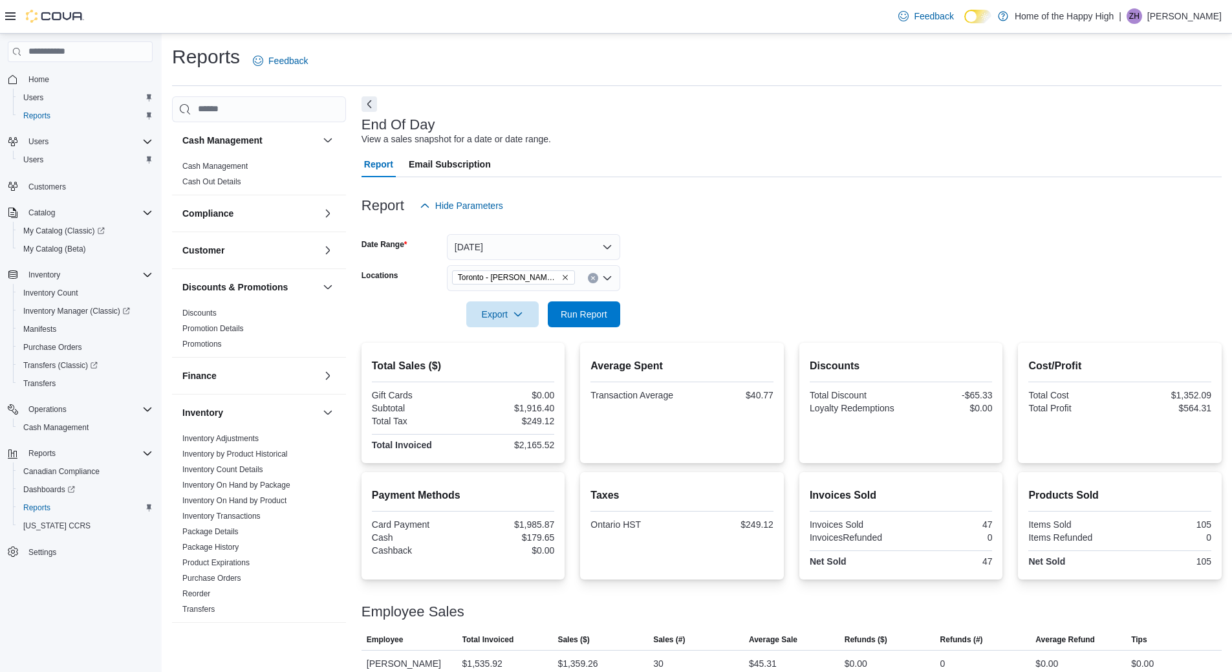
click at [783, 244] on form "Date Range Today Locations Toronto - Danforth Ave - Friendly Stranger Export Ru…" at bounding box center [792, 273] width 860 height 109
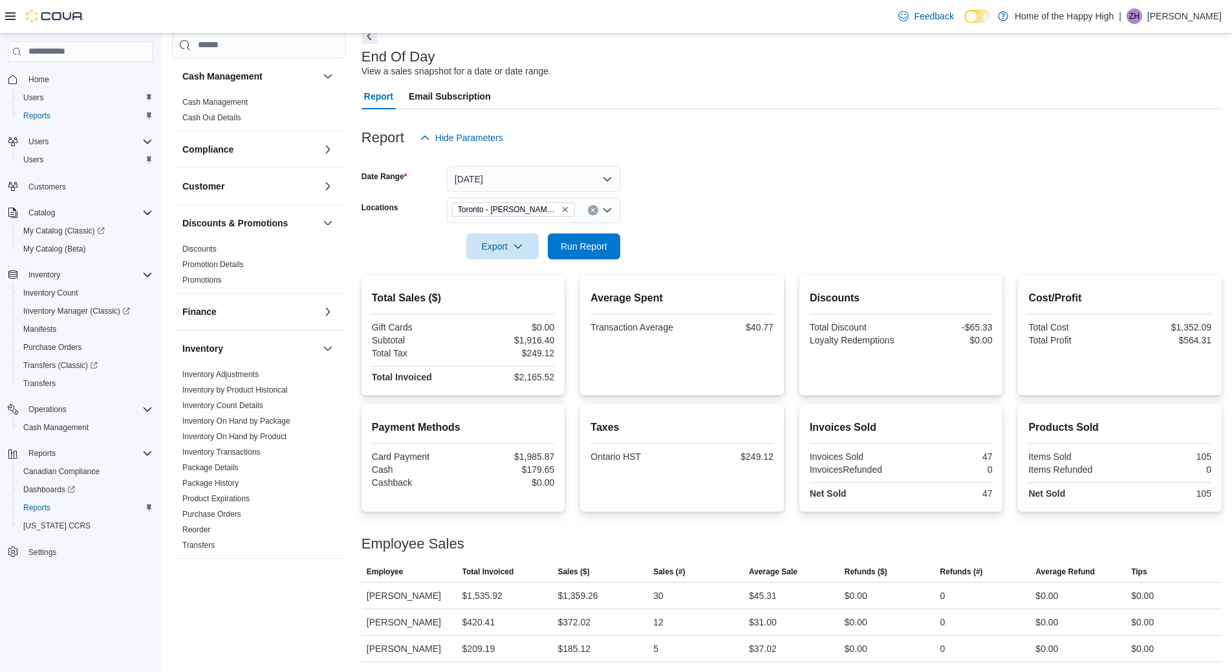
scroll to position [69, 0]
